Goal: Task Accomplishment & Management: Use online tool/utility

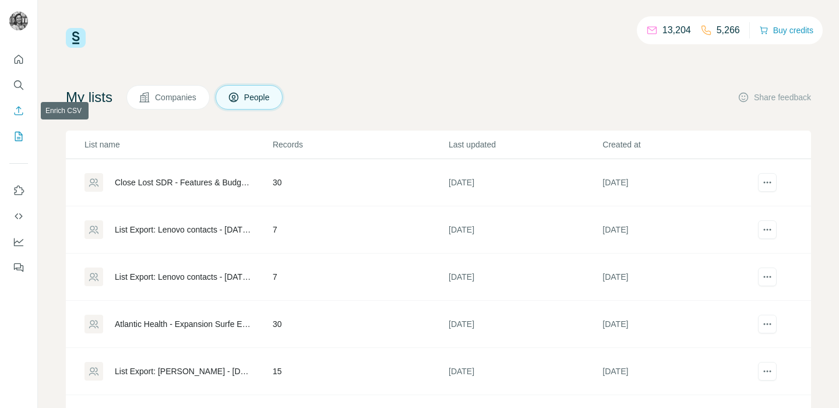
click at [19, 115] on icon "Enrich CSV" at bounding box center [19, 111] width 12 height 12
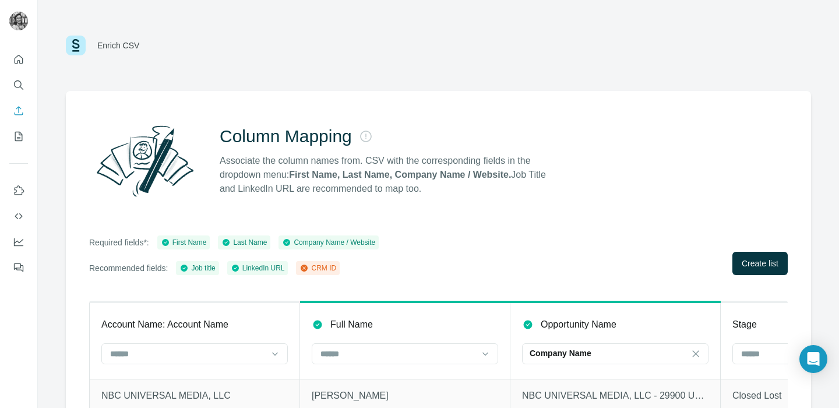
scroll to position [91, 0]
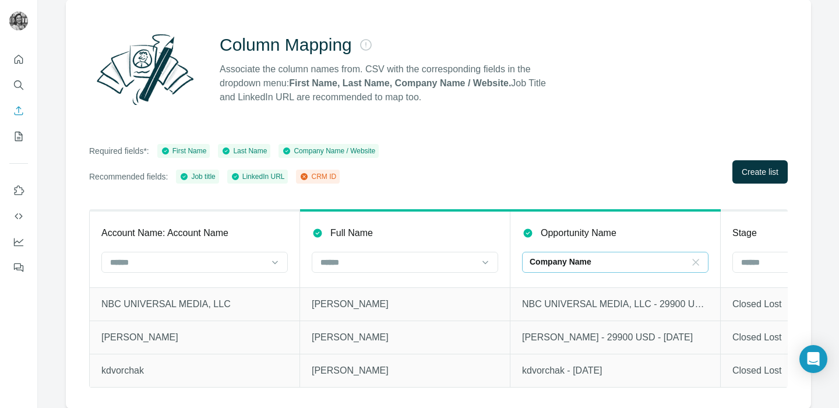
click at [693, 263] on icon at bounding box center [696, 262] width 12 height 12
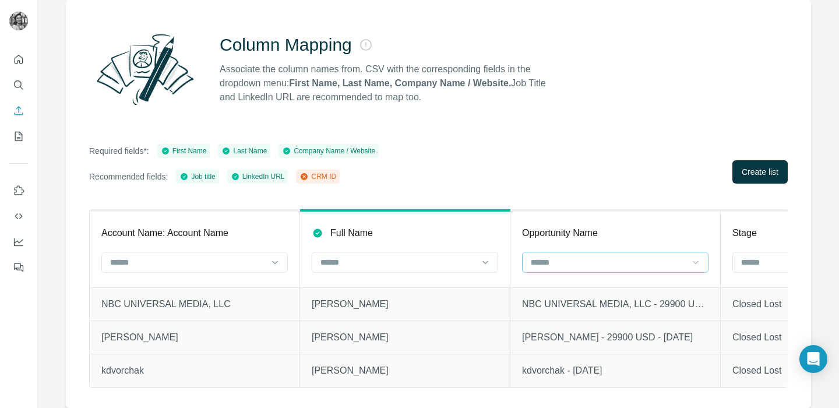
click at [597, 354] on td "kdvorchak - [DATE]" at bounding box center [615, 370] width 210 height 33
click at [255, 263] on input at bounding box center [187, 262] width 157 height 13
click at [260, 236] on div "Account Name: Account Name" at bounding box center [194, 233] width 186 height 14
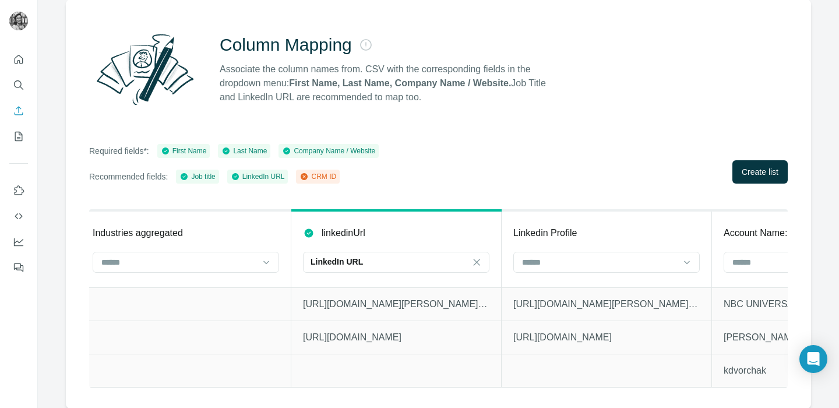
scroll to position [0, 1698]
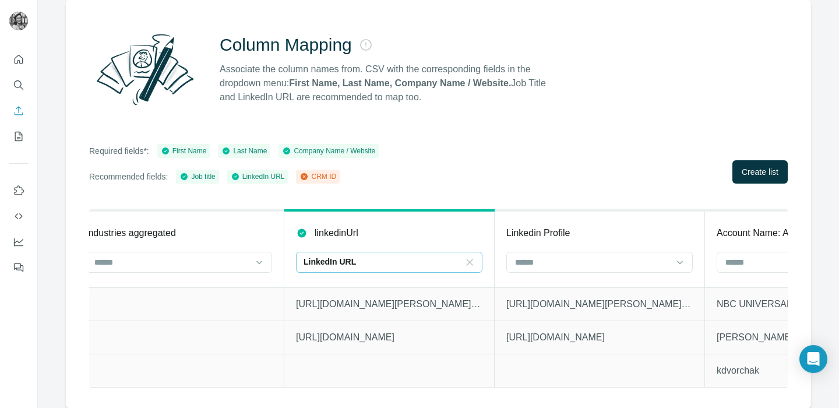
click at [471, 265] on icon at bounding box center [470, 262] width 12 height 12
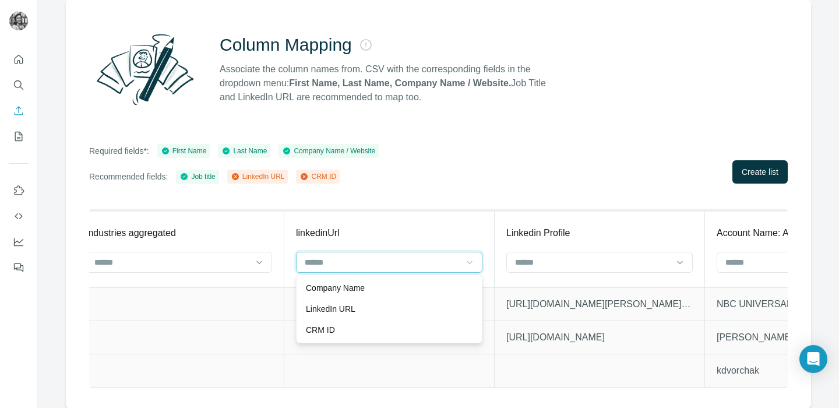
scroll to position [0, 0]
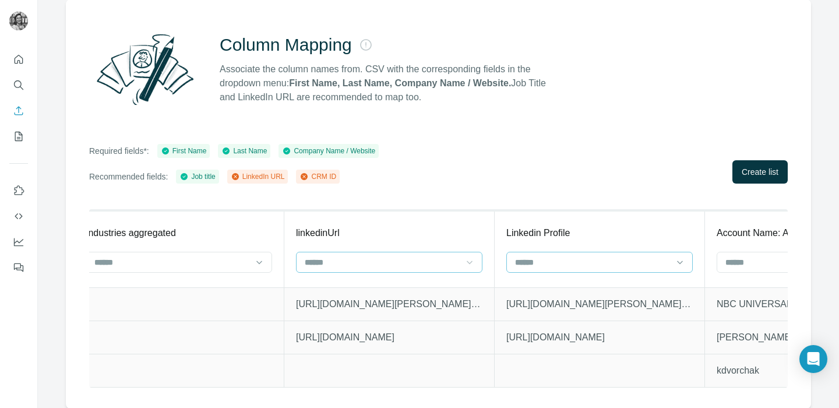
click at [540, 263] on input at bounding box center [592, 262] width 157 height 13
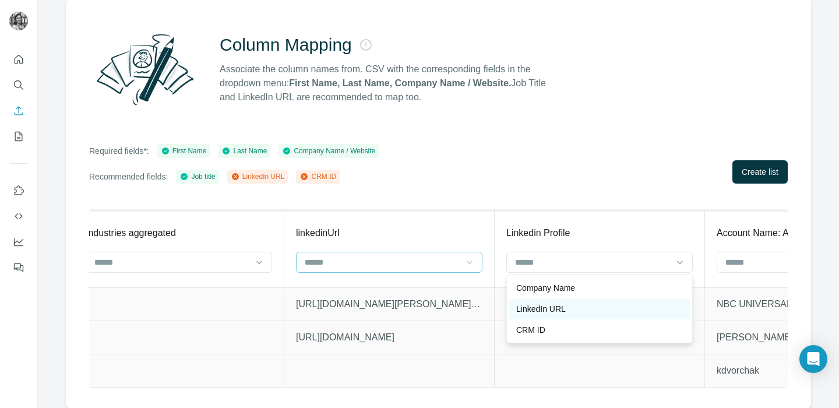
click at [547, 305] on p "LinkedIn URL" at bounding box center [541, 309] width 50 height 12
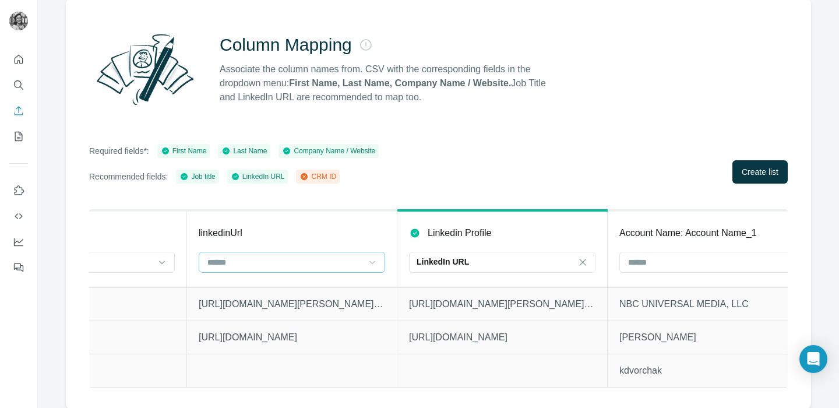
scroll to position [0, 1888]
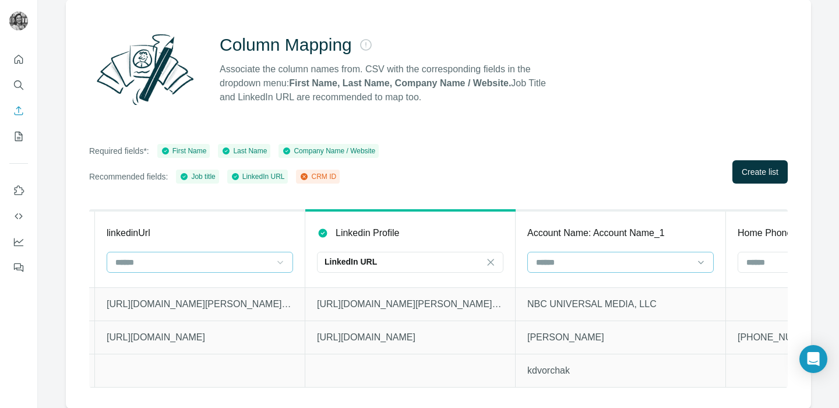
click at [611, 262] on input at bounding box center [613, 262] width 157 height 13
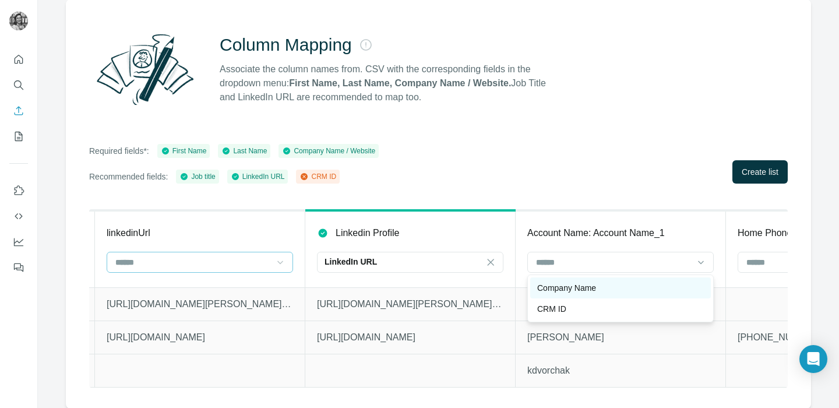
click at [630, 283] on div "Company Name" at bounding box center [620, 288] width 167 height 12
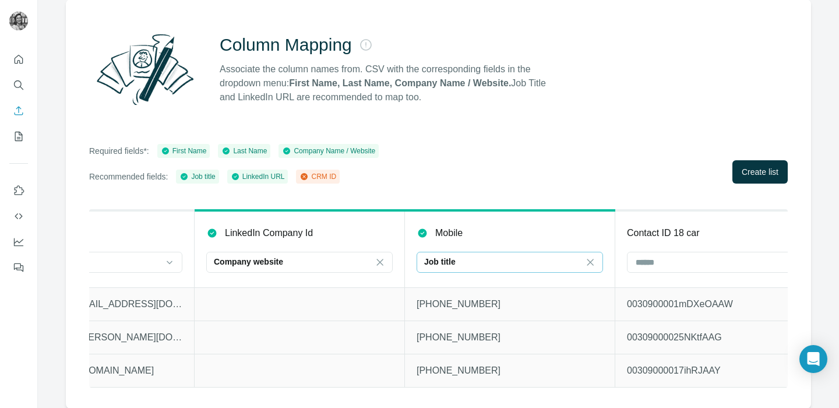
scroll to position [0, 3269]
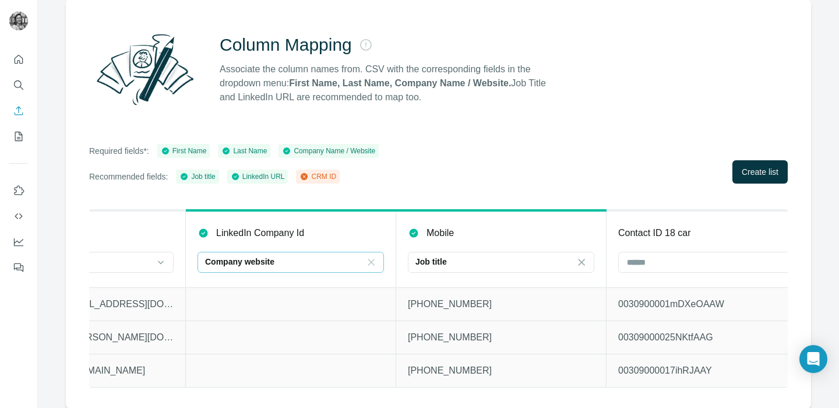
click at [372, 261] on icon at bounding box center [371, 262] width 12 height 12
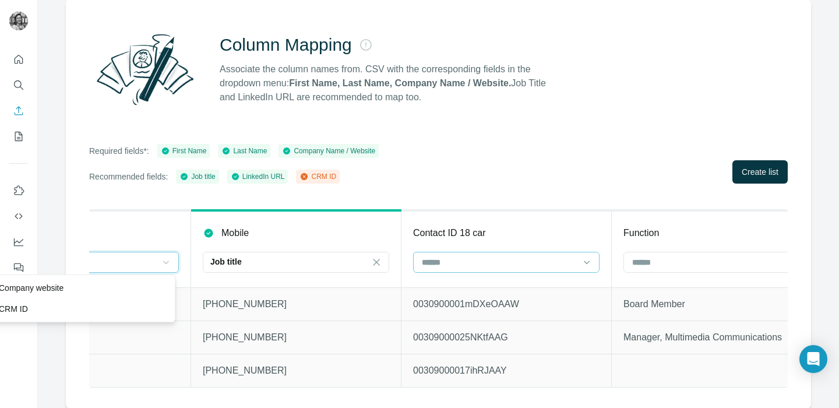
scroll to position [0, 3478]
click at [503, 263] on input at bounding box center [495, 262] width 157 height 13
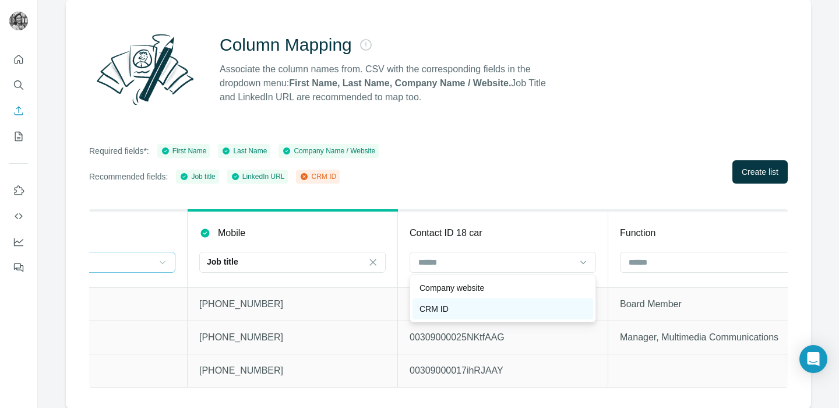
click at [475, 308] on div "CRM ID" at bounding box center [503, 309] width 167 height 12
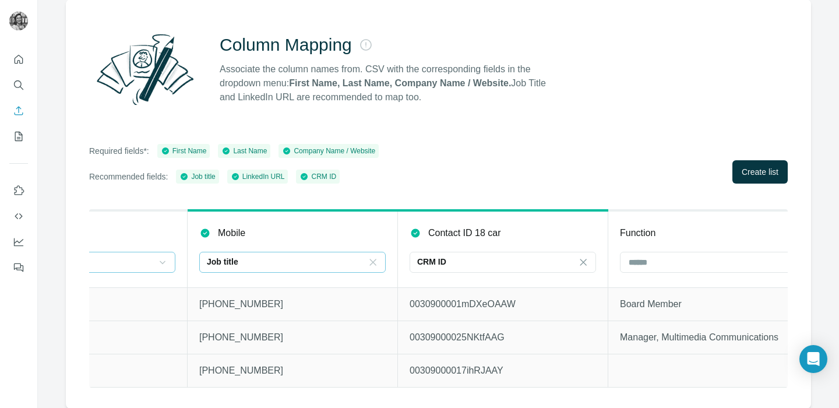
click at [375, 266] on icon at bounding box center [373, 262] width 12 height 12
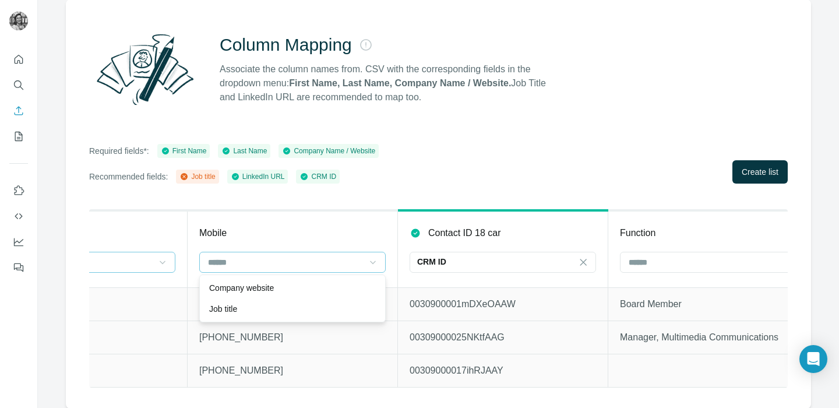
click at [377, 239] on div "Mobile" at bounding box center [292, 233] width 186 height 14
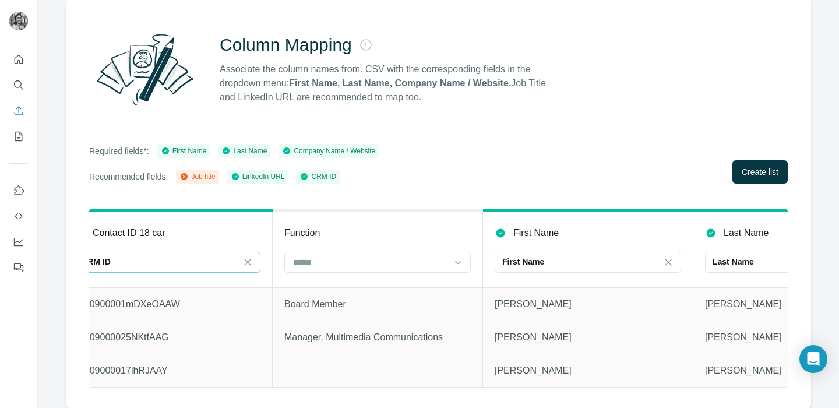
scroll to position [0, 3821]
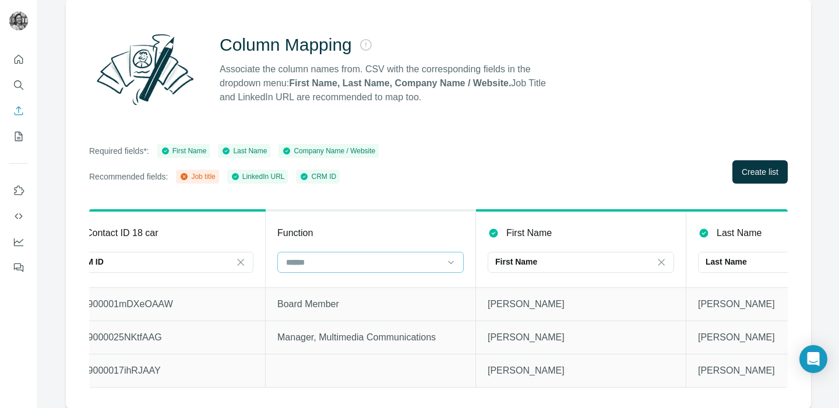
click at [436, 261] on input at bounding box center [363, 262] width 157 height 13
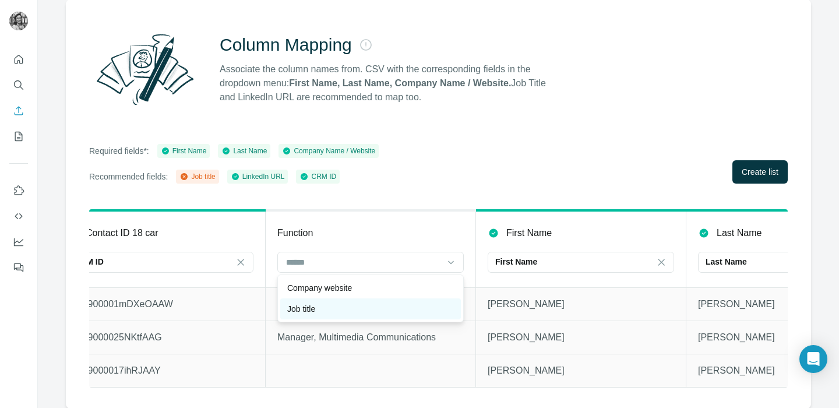
click at [406, 303] on div "Job title" at bounding box center [370, 309] width 167 height 12
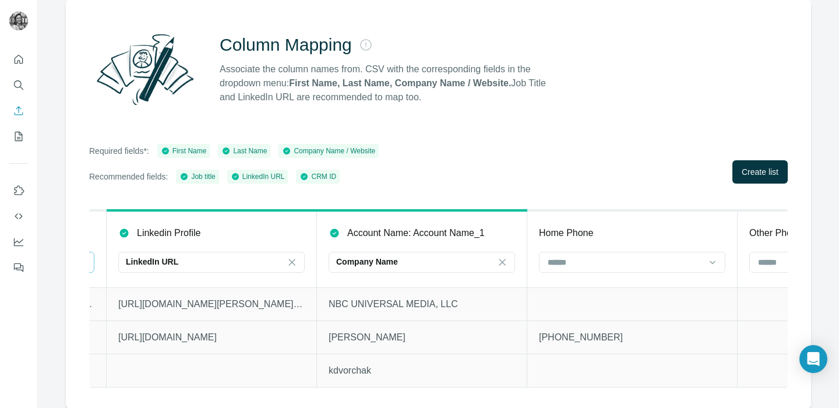
scroll to position [0, 2085]
click at [750, 172] on span "Create list" at bounding box center [760, 172] width 37 height 12
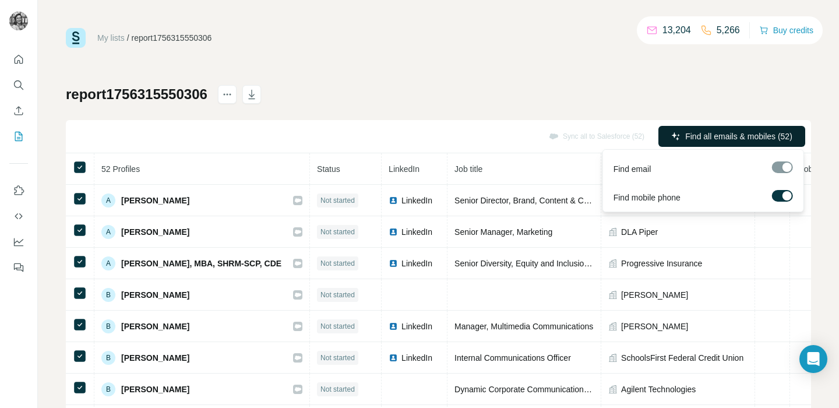
click at [693, 136] on span "Find all emails & mobiles (52)" at bounding box center [738, 137] width 107 height 12
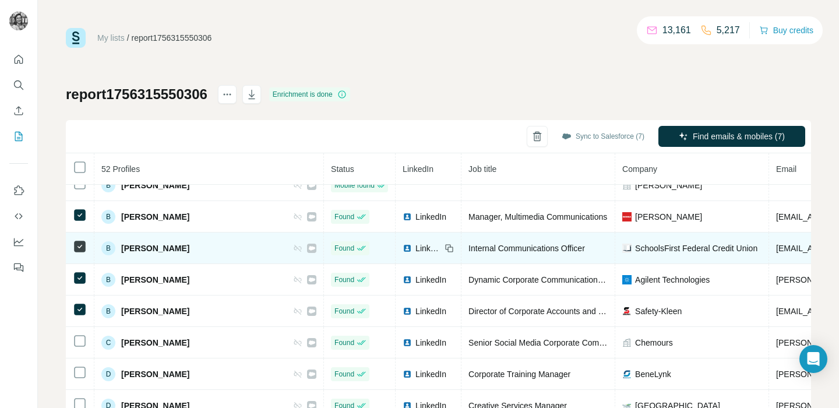
scroll to position [144, 0]
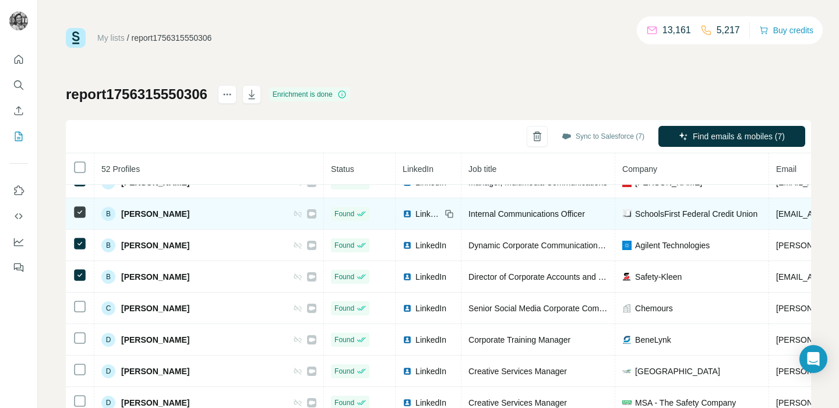
click at [78, 315] on td at bounding box center [80, 308] width 29 height 31
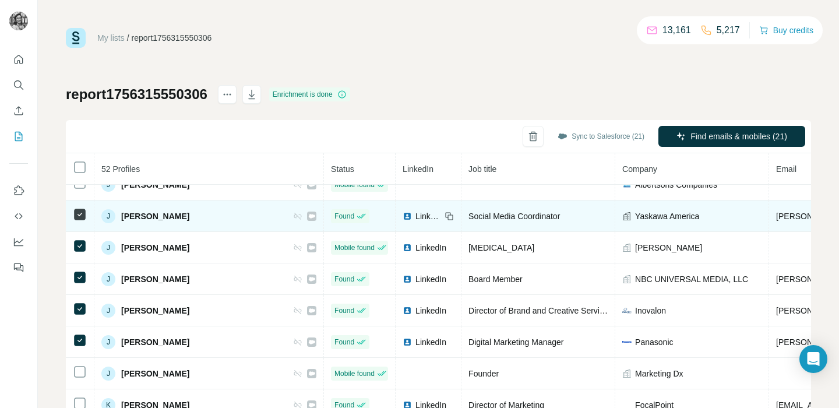
scroll to position [559, 0]
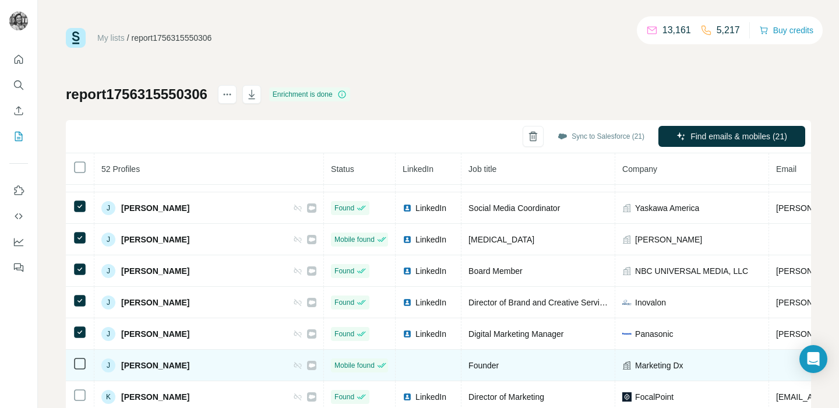
drag, startPoint x: 76, startPoint y: 362, endPoint x: 79, endPoint y: 371, distance: 9.0
click at [79, 371] on td at bounding box center [80, 365] width 29 height 31
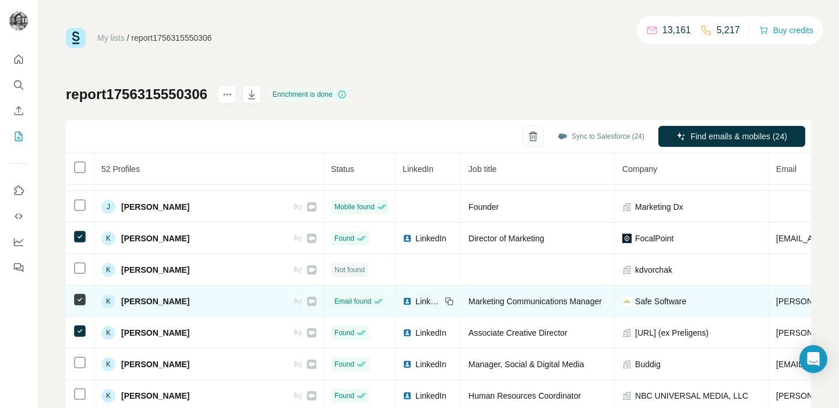
scroll to position [730, 0]
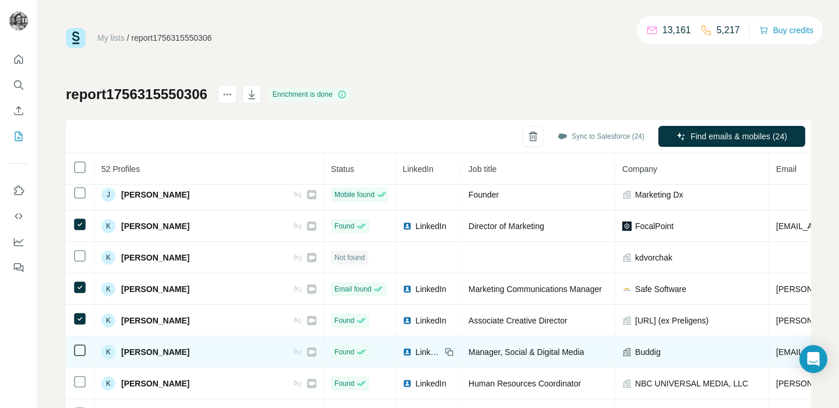
click at [78, 357] on td at bounding box center [80, 351] width 29 height 31
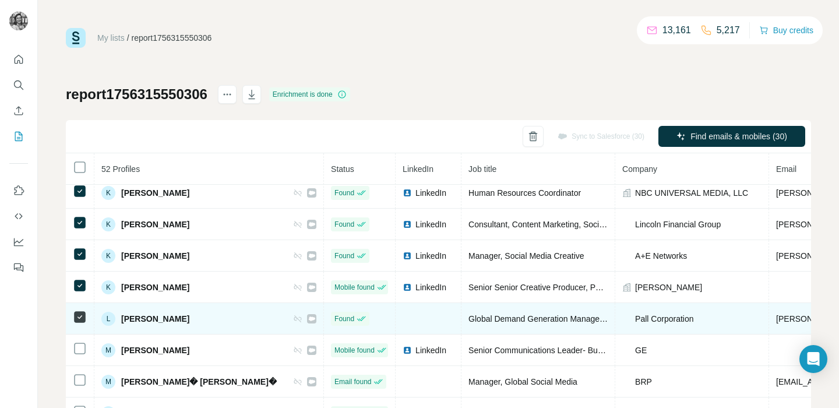
scroll to position [921, 0]
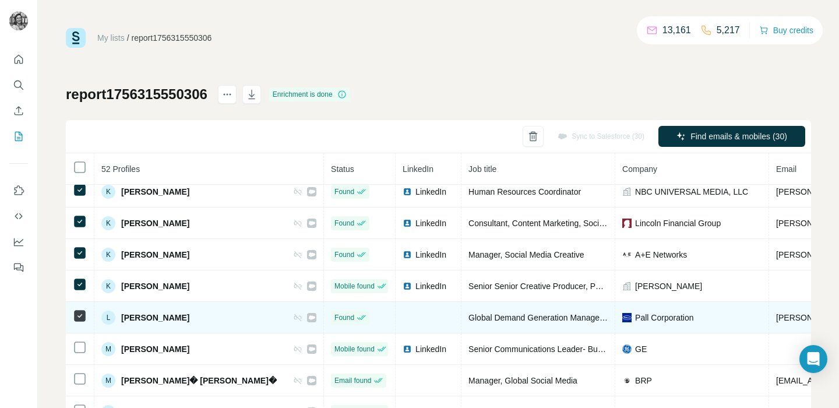
click at [80, 323] on td at bounding box center [80, 317] width 29 height 31
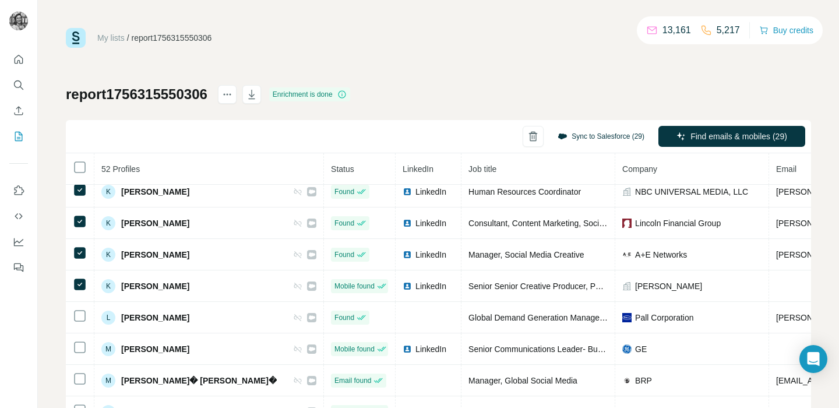
click at [622, 133] on button "Sync to Salesforce (29)" at bounding box center [600, 136] width 103 height 17
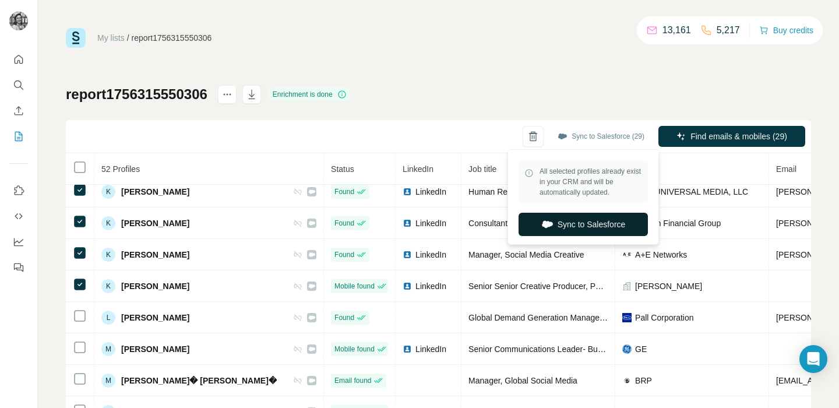
click at [577, 221] on button "Sync to Salesforce" at bounding box center [583, 224] width 129 height 23
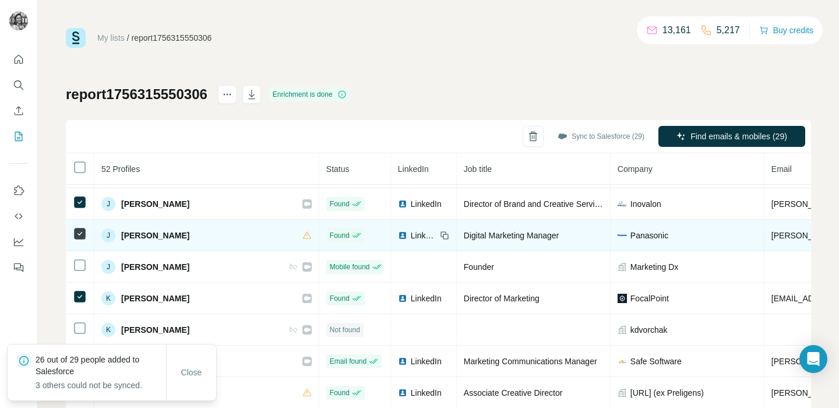
scroll to position [656, 0]
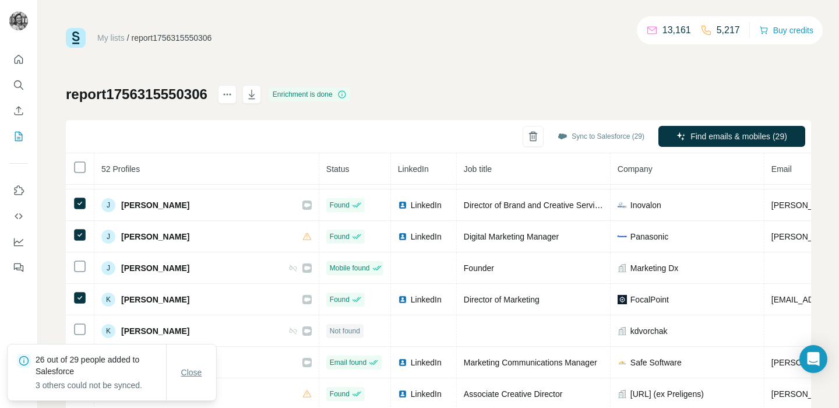
click at [196, 370] on span "Close" at bounding box center [191, 372] width 21 height 12
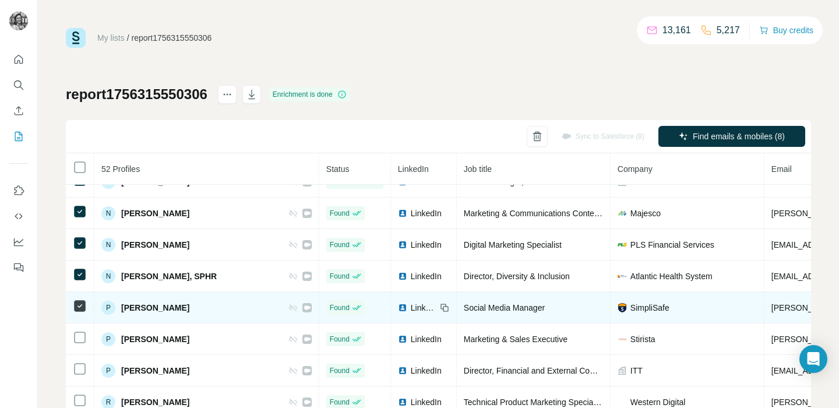
scroll to position [1188, 0]
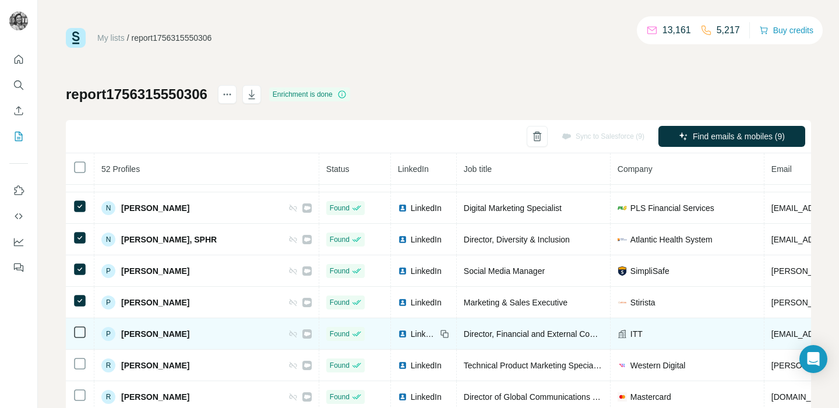
click at [79, 340] on td at bounding box center [80, 333] width 29 height 31
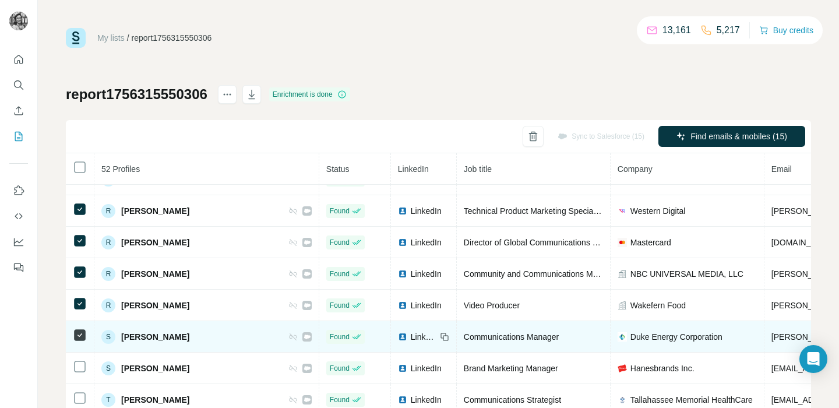
scroll to position [1360, 0]
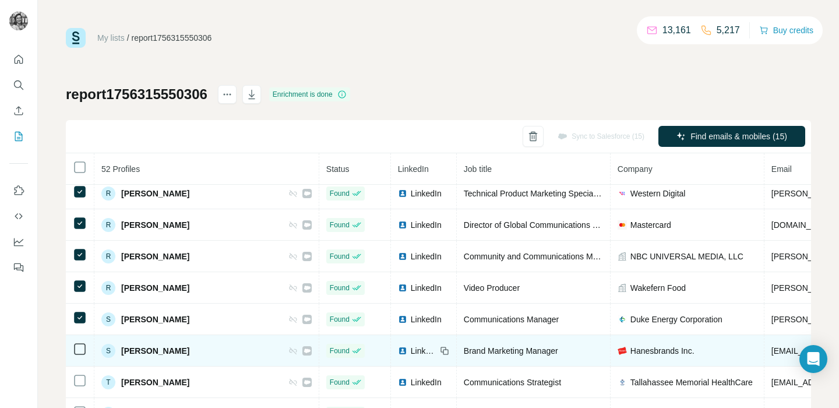
click at [78, 358] on td at bounding box center [80, 350] width 29 height 31
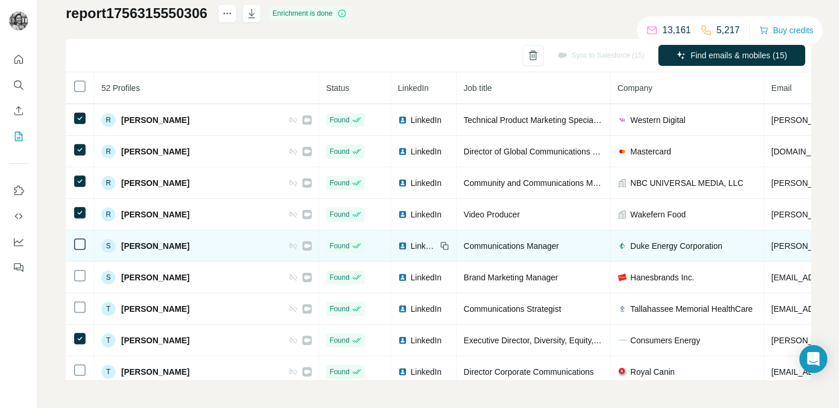
scroll to position [1345, 0]
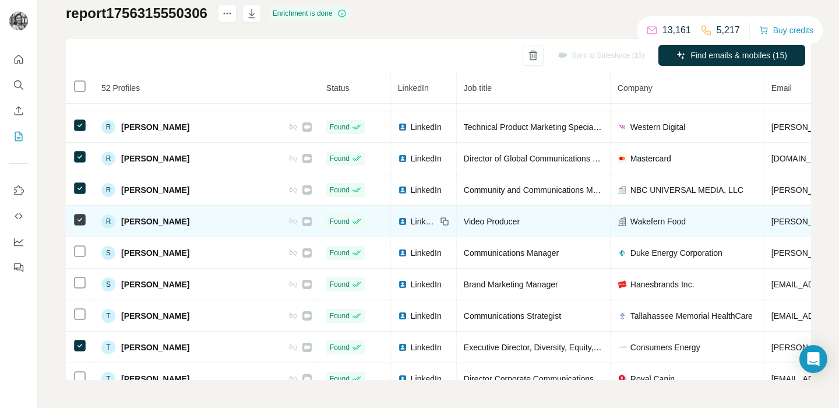
click at [82, 225] on icon at bounding box center [80, 220] width 14 height 14
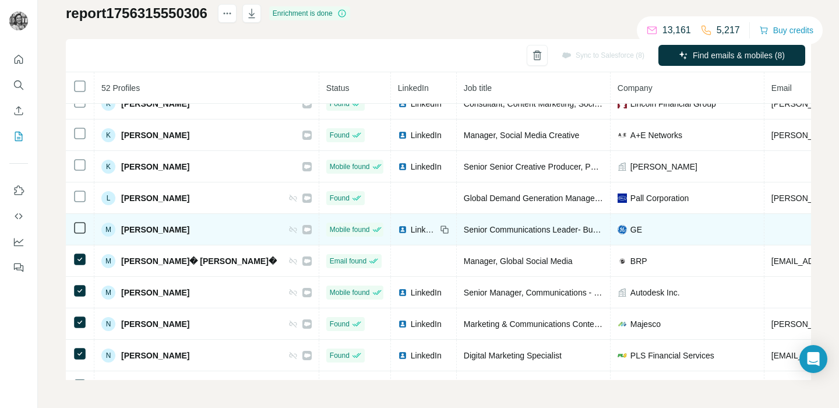
scroll to position [972, 0]
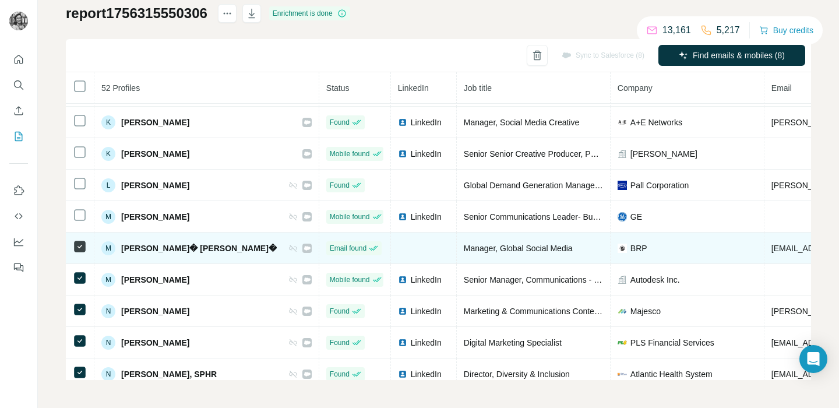
click at [82, 239] on td at bounding box center [80, 247] width 29 height 31
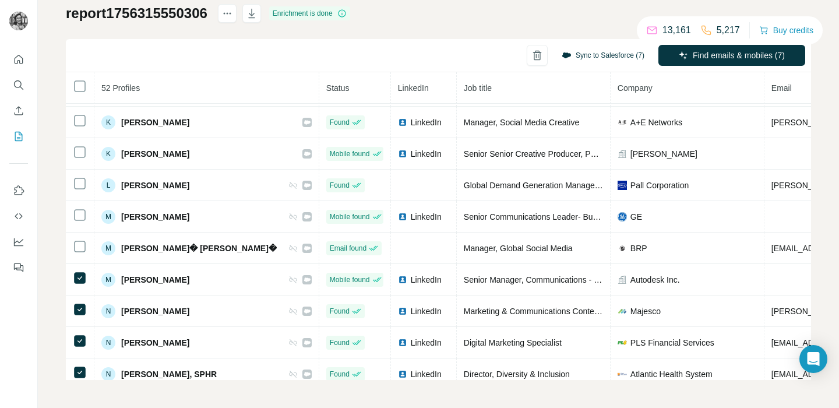
click at [587, 62] on button "Sync to Salesforce (7)" at bounding box center [603, 55] width 99 height 17
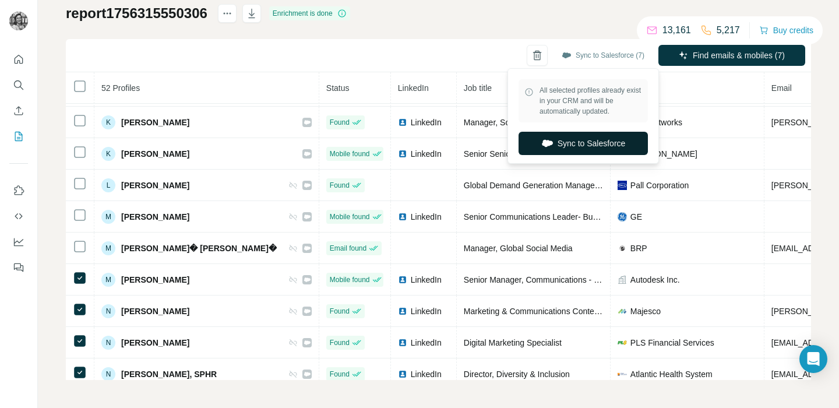
click at [577, 143] on button "Sync to Salesforce" at bounding box center [583, 143] width 129 height 23
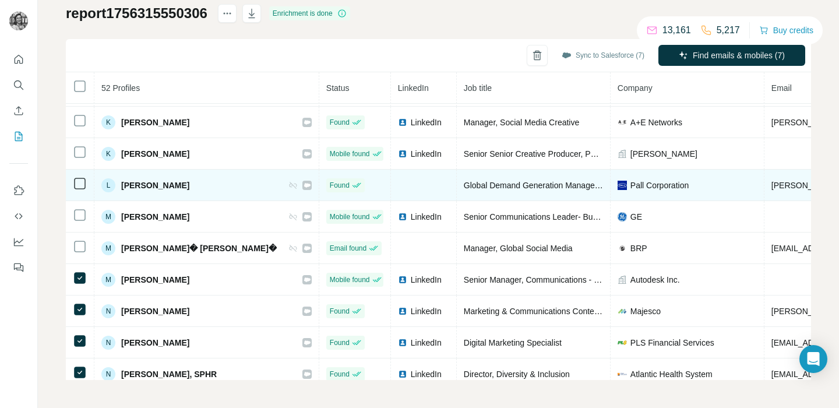
scroll to position [1012, 0]
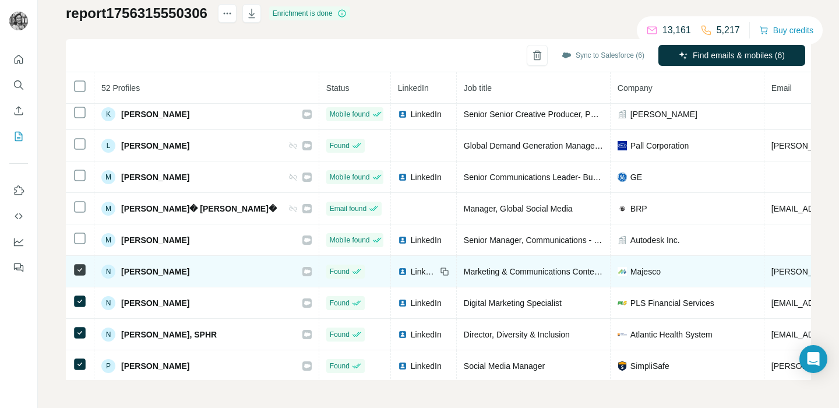
click at [78, 263] on icon at bounding box center [80, 270] width 14 height 14
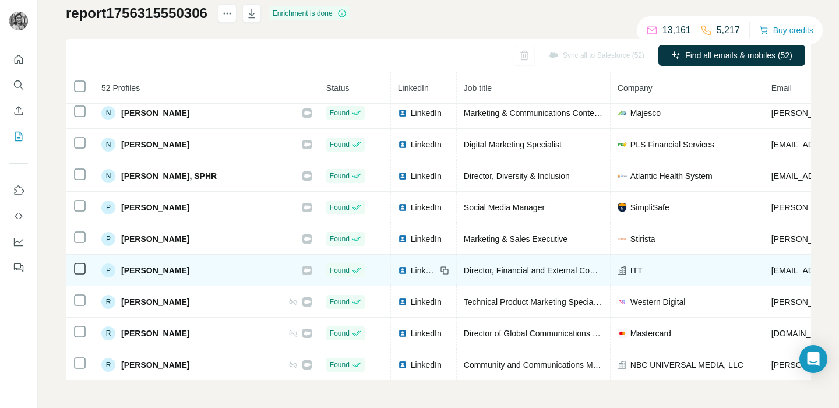
scroll to position [1199, 0]
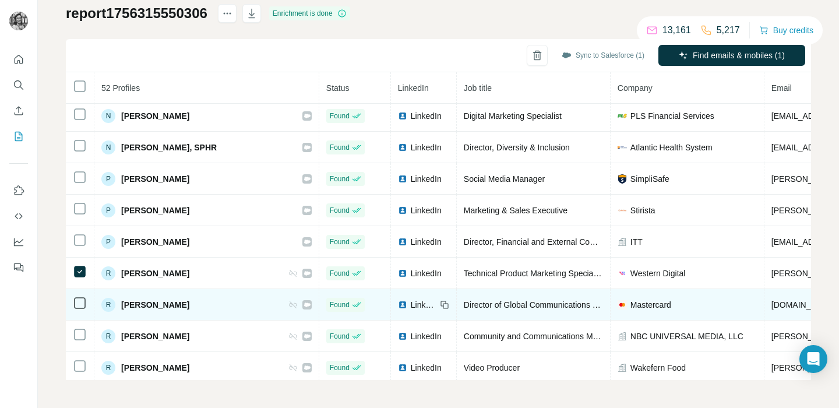
click at [75, 311] on td at bounding box center [80, 304] width 29 height 31
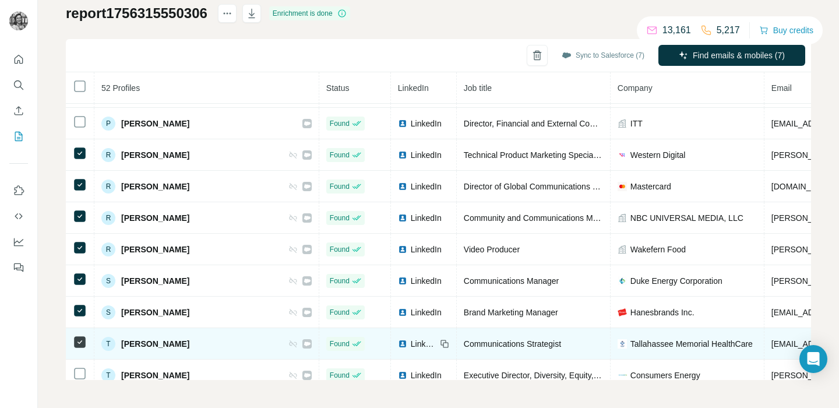
scroll to position [1360, 0]
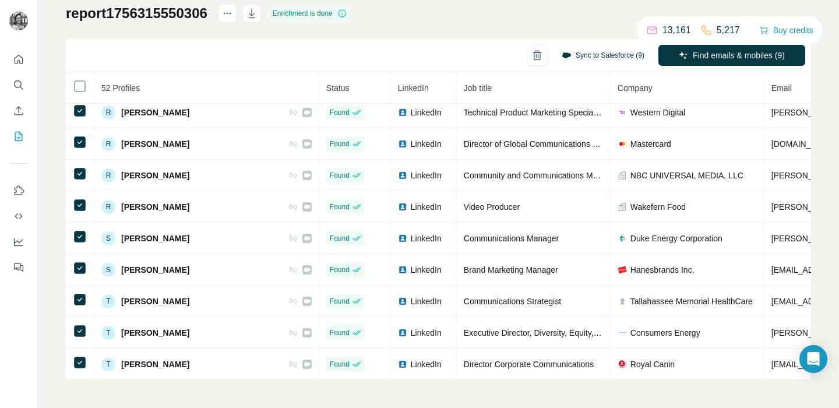
click at [581, 53] on button "Sync to Salesforce (9)" at bounding box center [603, 55] width 99 height 17
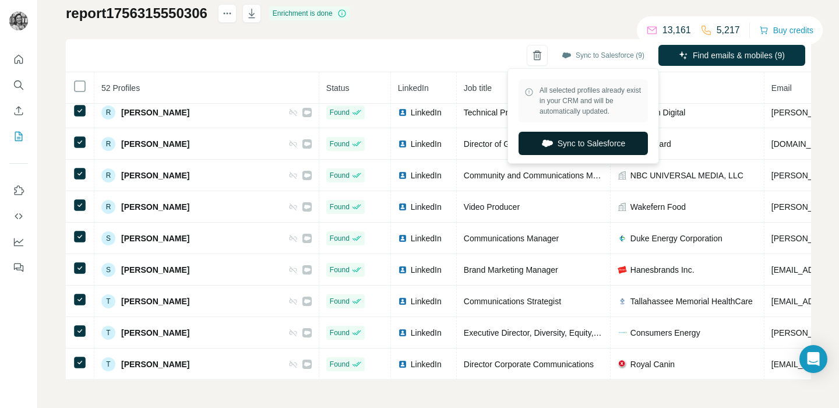
click at [559, 139] on button "Sync to Salesforce" at bounding box center [583, 143] width 129 height 23
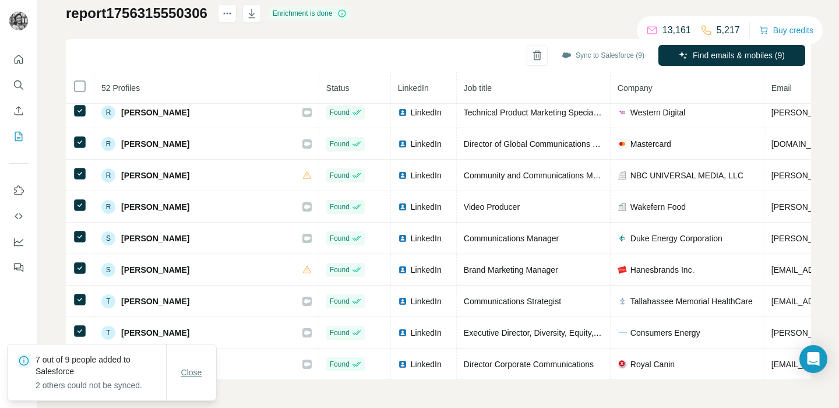
click at [189, 373] on span "Close" at bounding box center [191, 372] width 21 height 12
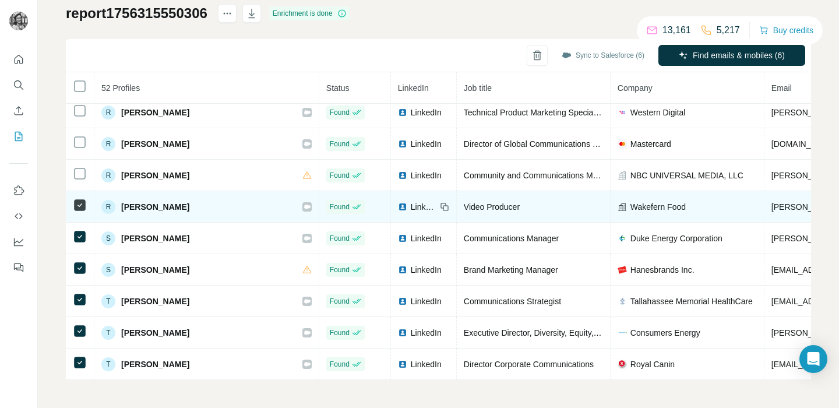
click at [79, 212] on icon at bounding box center [80, 205] width 14 height 14
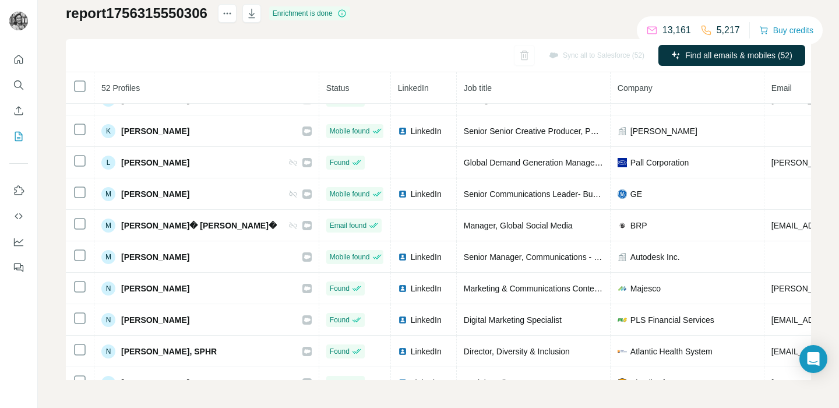
scroll to position [978, 0]
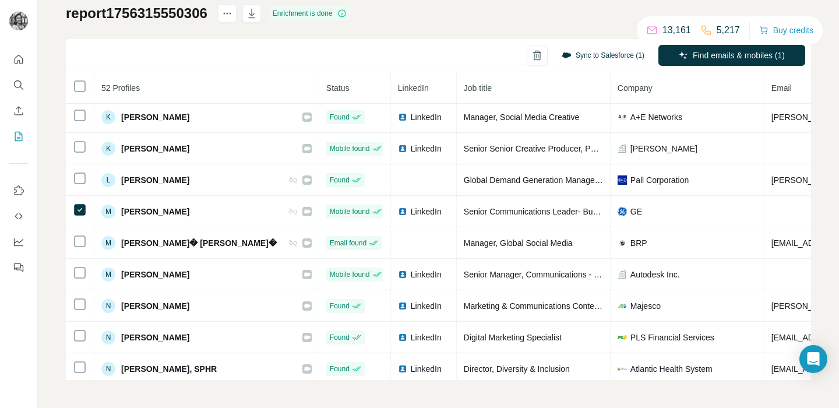
click at [594, 60] on button "Sync to Salesforce (1)" at bounding box center [603, 55] width 99 height 17
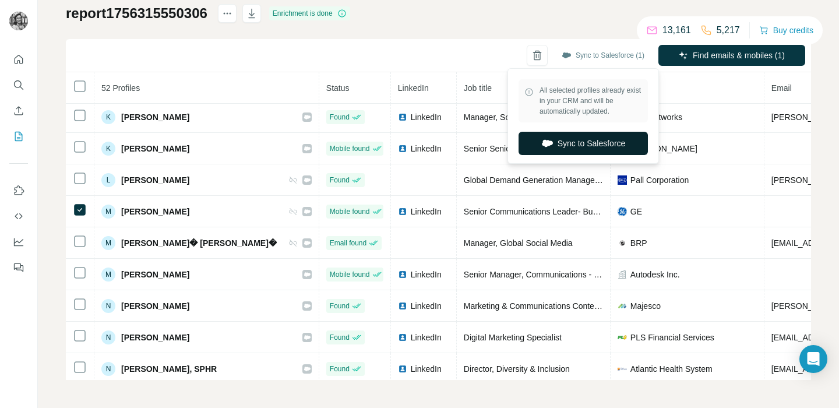
click at [583, 142] on button "Sync to Salesforce" at bounding box center [583, 143] width 129 height 23
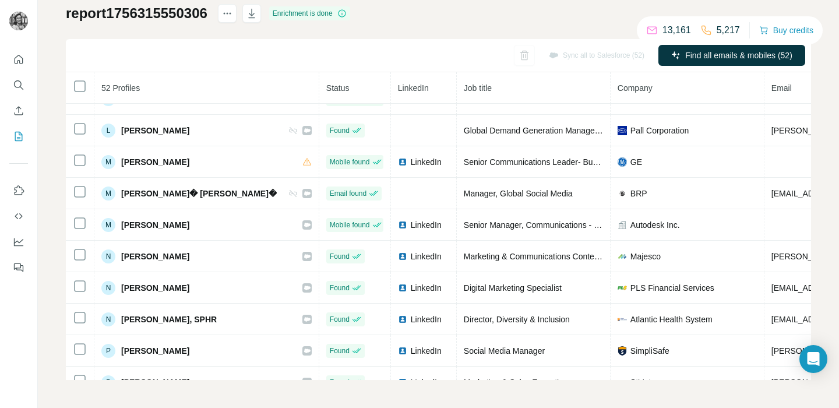
scroll to position [1360, 0]
